Goal: Task Accomplishment & Management: Use online tool/utility

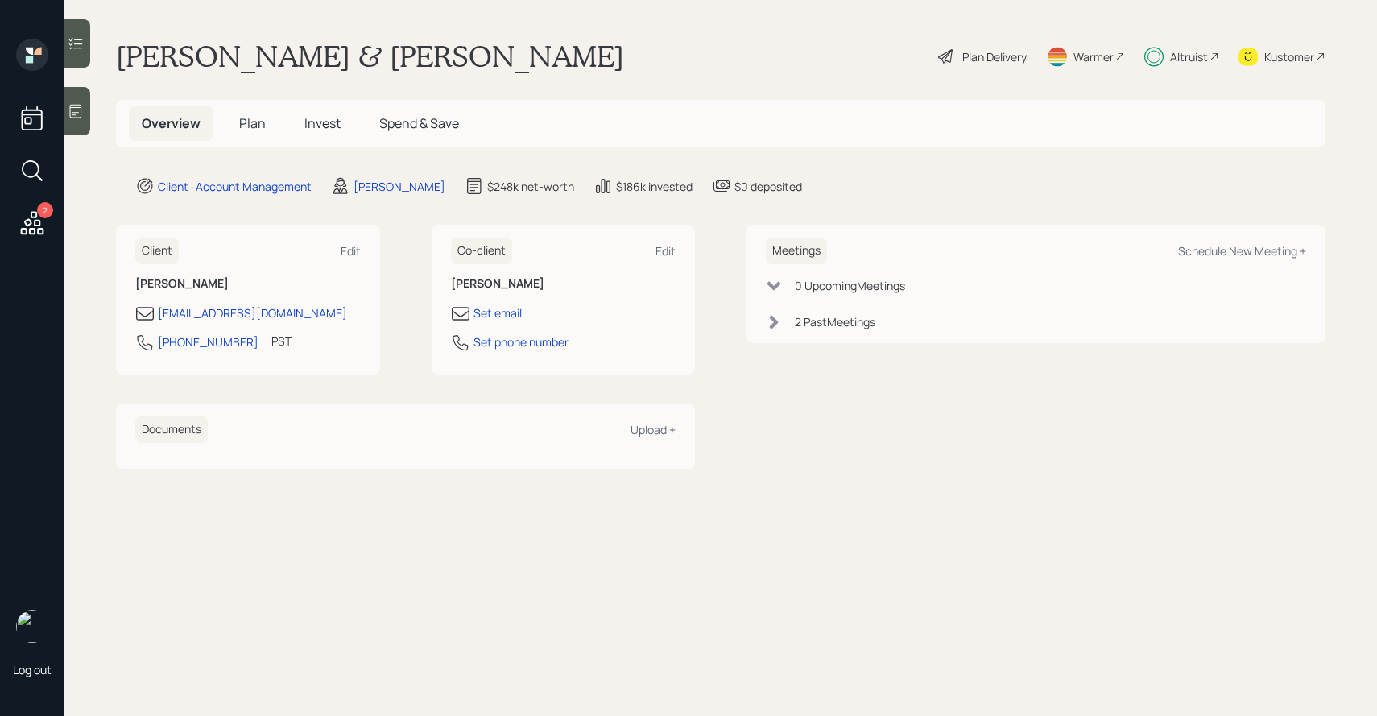
click at [83, 56] on div at bounding box center [77, 43] width 26 height 48
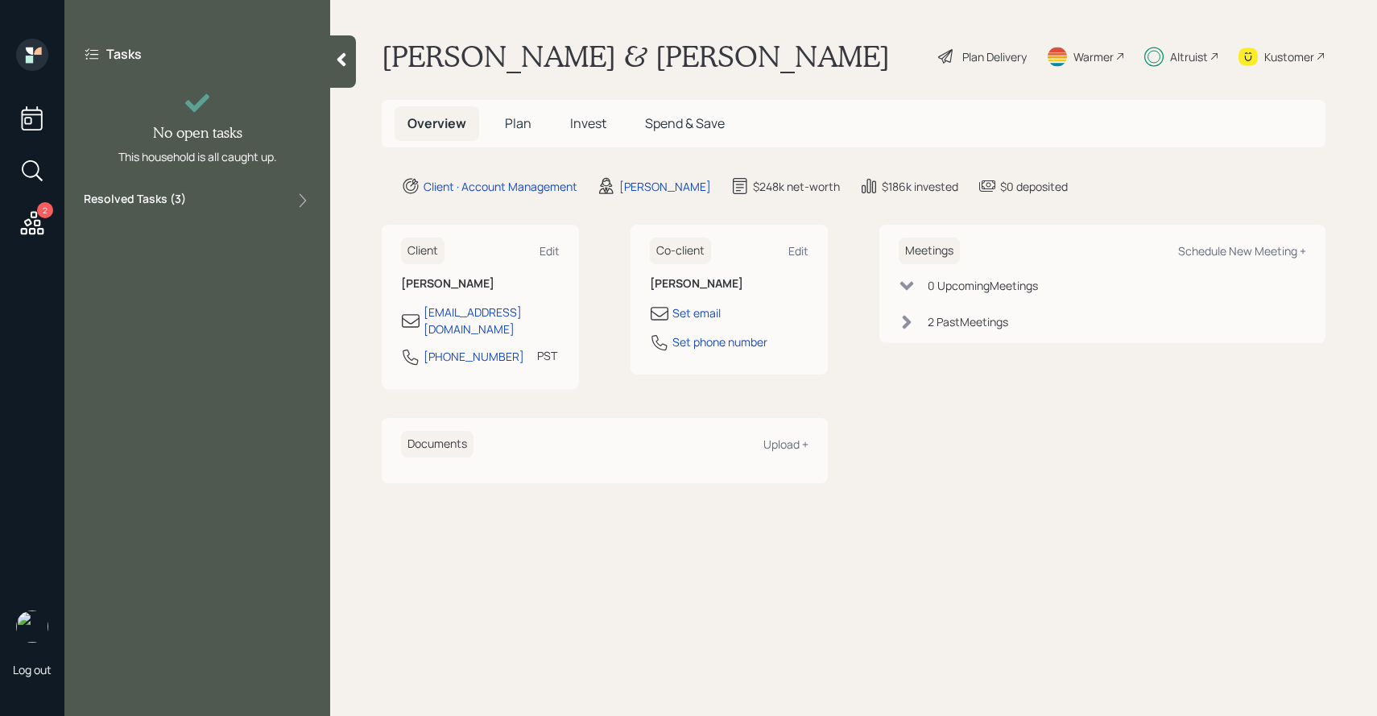
click at [146, 203] on label "Resolved Tasks ( 3 )" at bounding box center [135, 200] width 102 height 19
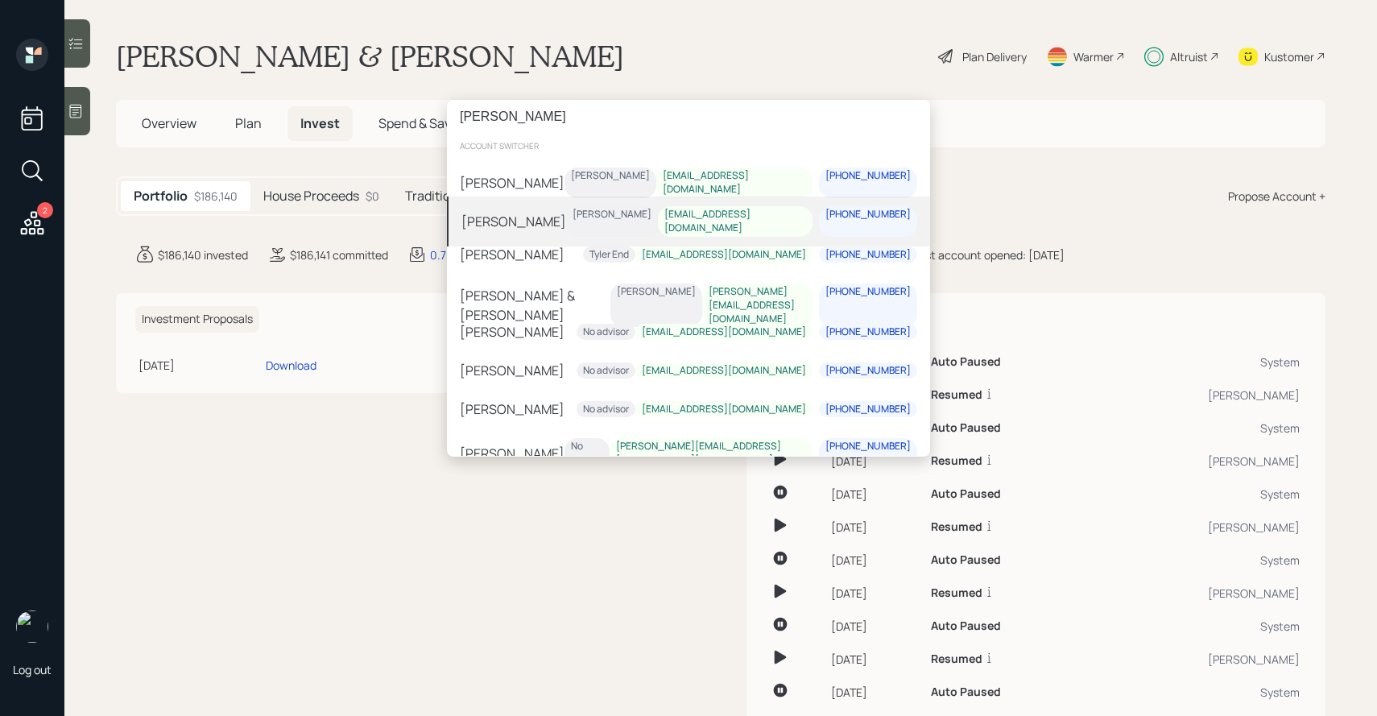
type input "[PERSON_NAME]"
click at [583, 179] on div "[PERSON_NAME] [PERSON_NAME] [EMAIL_ADDRESS][DOMAIN_NAME] [PHONE_NUMBER]" at bounding box center [688, 183] width 483 height 50
